Goal: Task Accomplishment & Management: Manage account settings

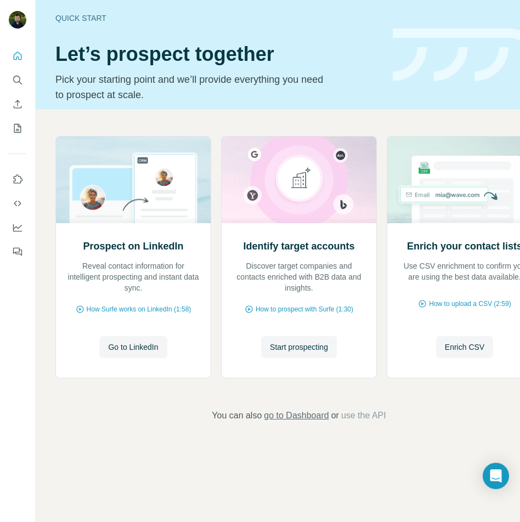
click at [295, 415] on span "go to Dashboard" at bounding box center [296, 415] width 65 height 13
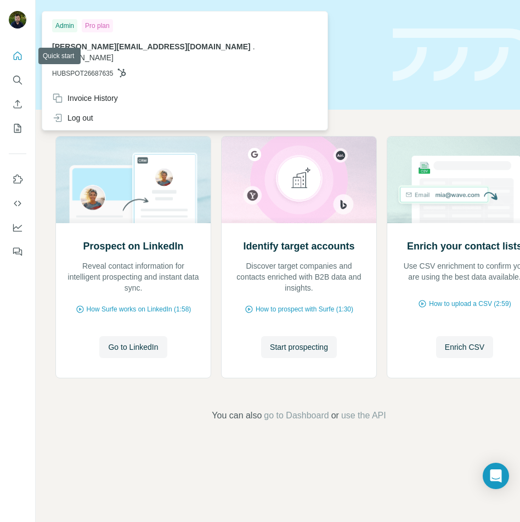
click at [12, 15] on img at bounding box center [18, 20] width 18 height 18
drag, startPoint x: 65, startPoint y: 27, endPoint x: 70, endPoint y: 35, distance: 9.1
click at [65, 27] on div "Admin" at bounding box center [64, 25] width 25 height 13
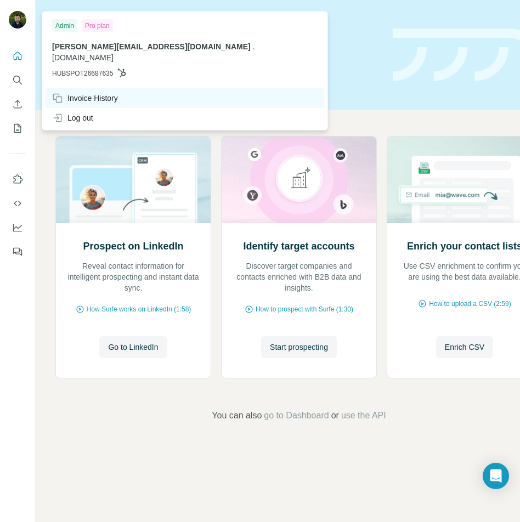
click at [86, 93] on div "Invoice History" at bounding box center [85, 98] width 66 height 11
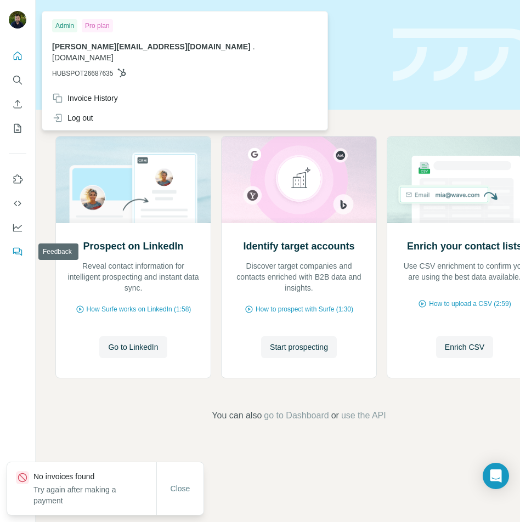
click at [16, 255] on icon "Feedback" at bounding box center [17, 251] width 11 height 11
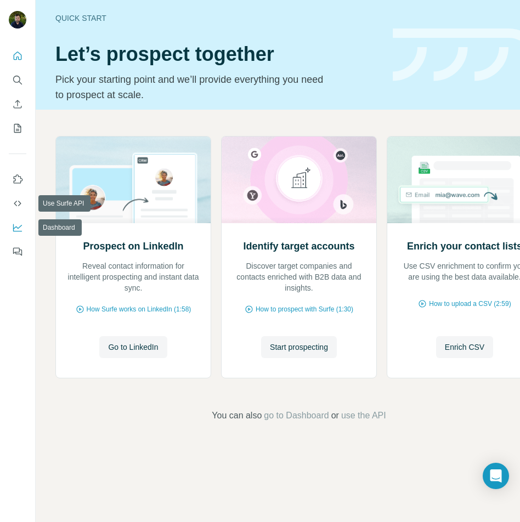
click at [18, 221] on button "Dashboard" at bounding box center [18, 228] width 18 height 20
